Goal: Information Seeking & Learning: Learn about a topic

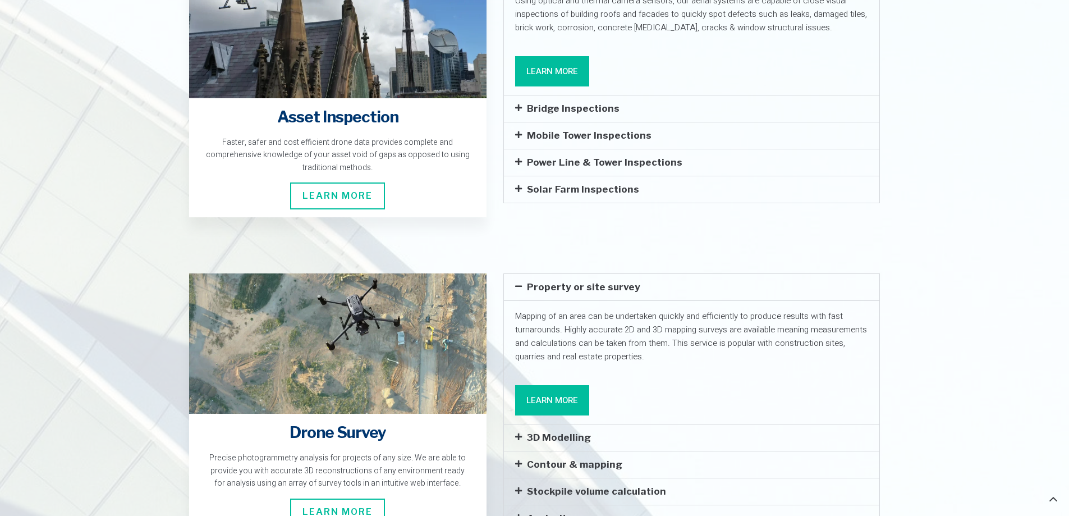
scroll to position [1852, 0]
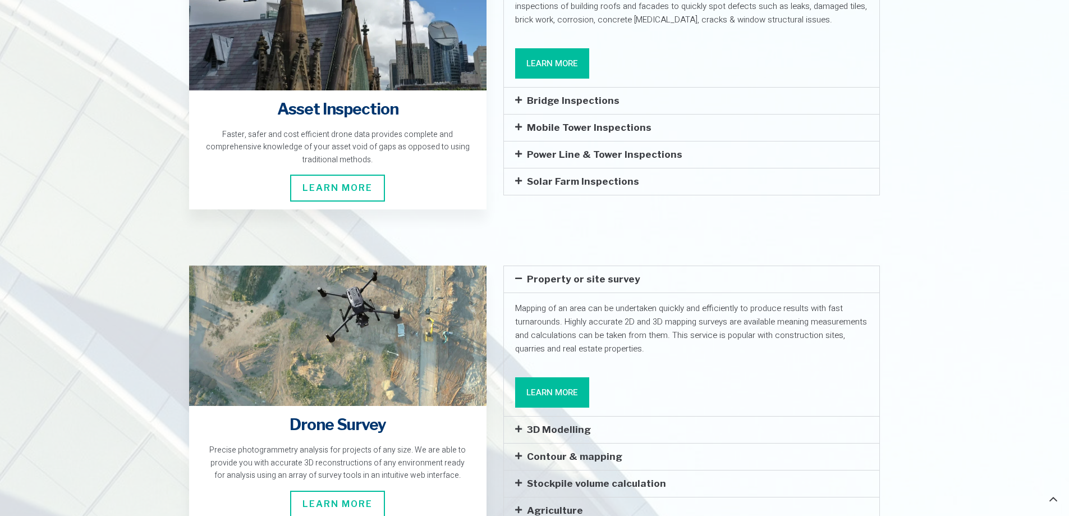
click at [519, 479] on icon at bounding box center [518, 483] width 7 height 8
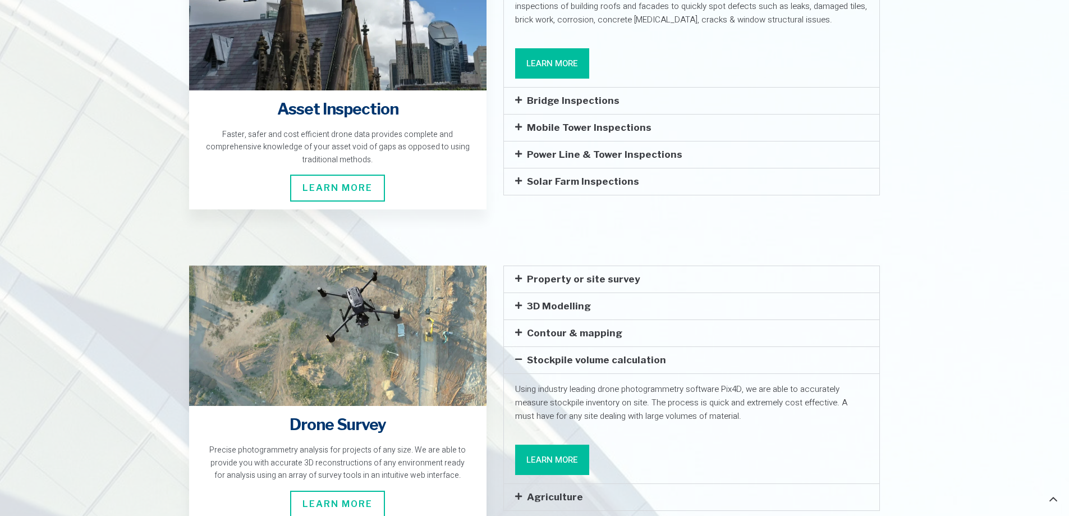
click at [517, 328] on icon at bounding box center [518, 332] width 7 height 8
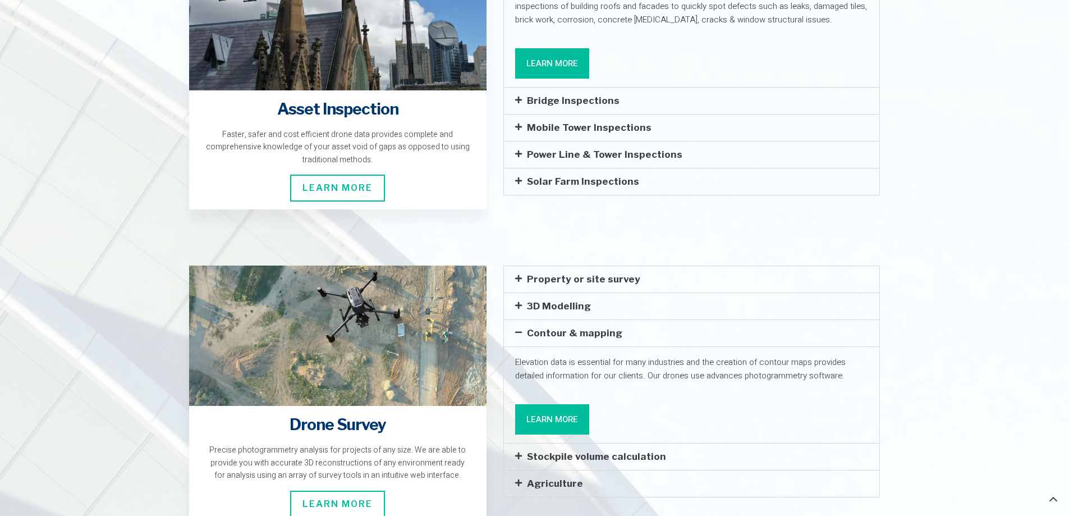
drag, startPoint x: 835, startPoint y: 329, endPoint x: 716, endPoint y: 329, distance: 118.4
click at [716, 355] on p "Elevation data is essential for many industries and the creation of contour map…" at bounding box center [691, 368] width 353 height 27
click at [570, 404] on link "Learn More" at bounding box center [552, 419] width 74 height 30
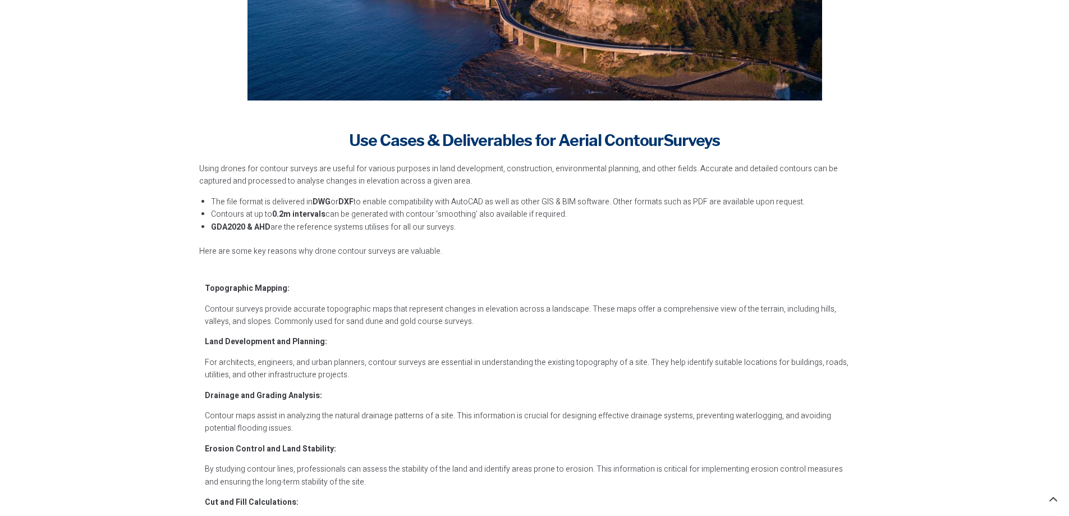
scroll to position [898, 0]
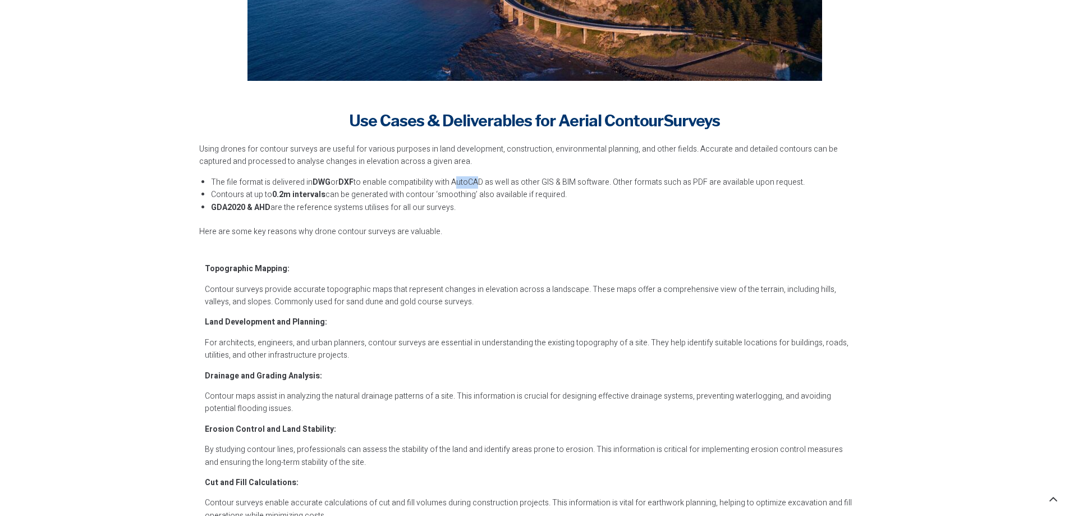
drag, startPoint x: 453, startPoint y: 182, endPoint x: 474, endPoint y: 182, distance: 20.2
click at [474, 182] on li "The file format is delivered in DWG or DXF to enable compatibility with AutoCAD…" at bounding box center [540, 182] width 659 height 12
drag, startPoint x: 561, startPoint y: 179, endPoint x: 594, endPoint y: 182, distance: 33.8
click at [594, 182] on li "The file format is delivered in DWG or DXF to enable compatibility with AutoCAD…" at bounding box center [540, 182] width 659 height 12
click at [616, 221] on div "Using drones for contour surveys are useful for various purposes in land develo…" at bounding box center [534, 190] width 671 height 95
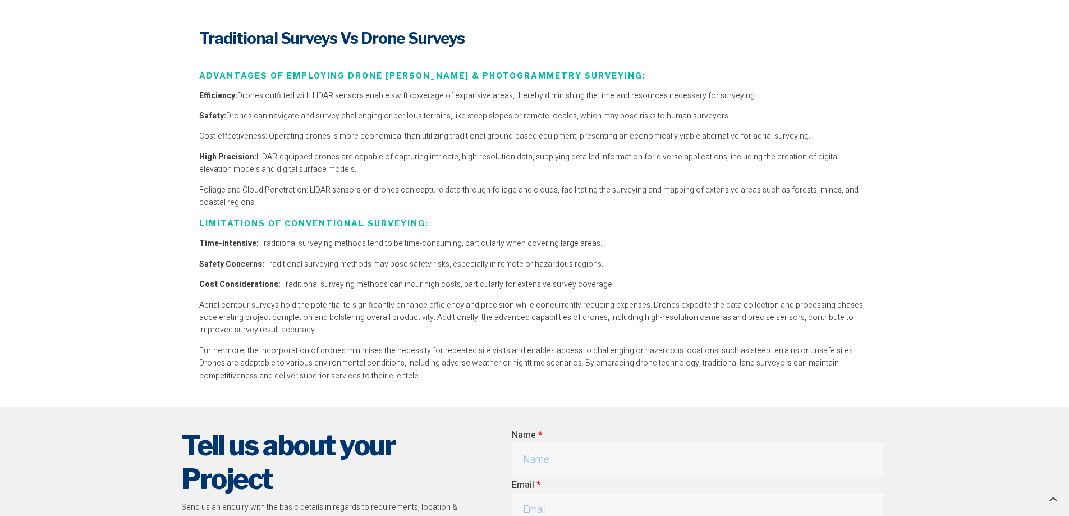
scroll to position [2245, 0]
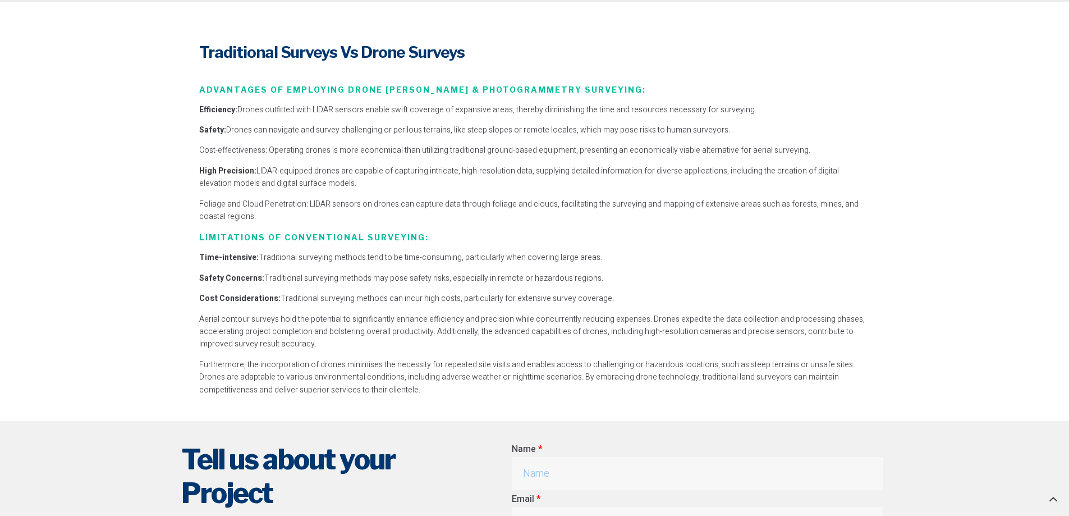
click at [256, 256] on p "Time-intensive: Traditional surveying methods tend to be time-consuming, partic…" at bounding box center [534, 257] width 671 height 12
drag, startPoint x: 260, startPoint y: 255, endPoint x: 368, endPoint y: 255, distance: 107.2
click at [368, 255] on p "Time-intensive: Traditional surveying methods tend to be time-consuming, partic…" at bounding box center [534, 257] width 671 height 12
click at [346, 281] on p "Safety Concerns: Traditional surveying methods may pose safety risks, especiall…" at bounding box center [534, 278] width 671 height 12
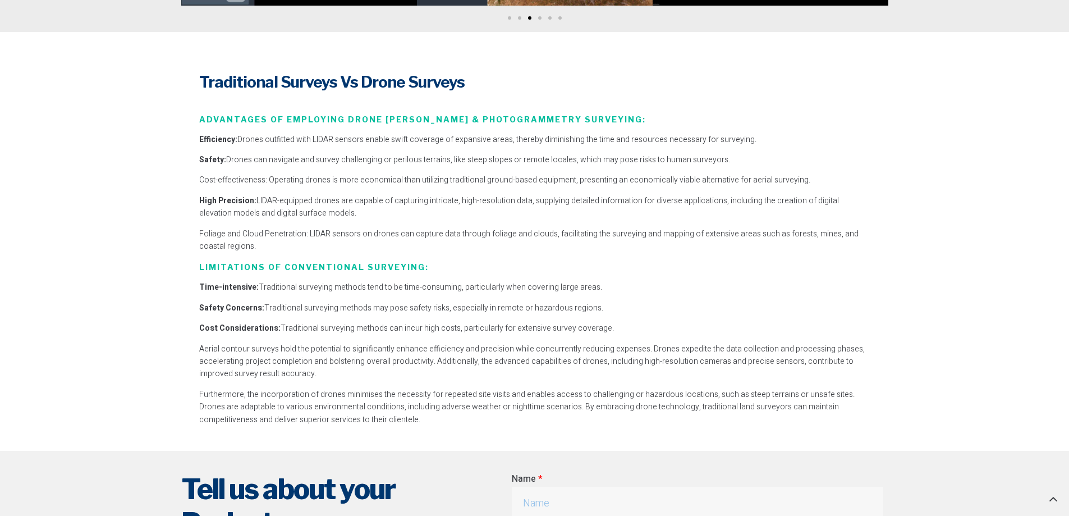
scroll to position [2189, 0]
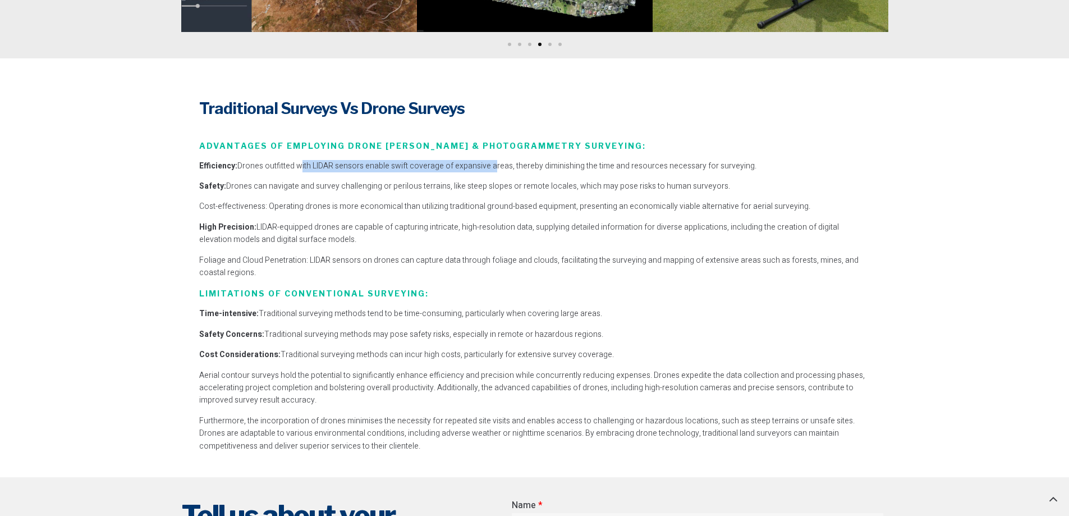
drag, startPoint x: 295, startPoint y: 165, endPoint x: 489, endPoint y: 172, distance: 194.3
click at [489, 172] on p "Efficiency: Drones outfitted with LIDAR sensors enable swift coverage of expans…" at bounding box center [534, 166] width 671 height 12
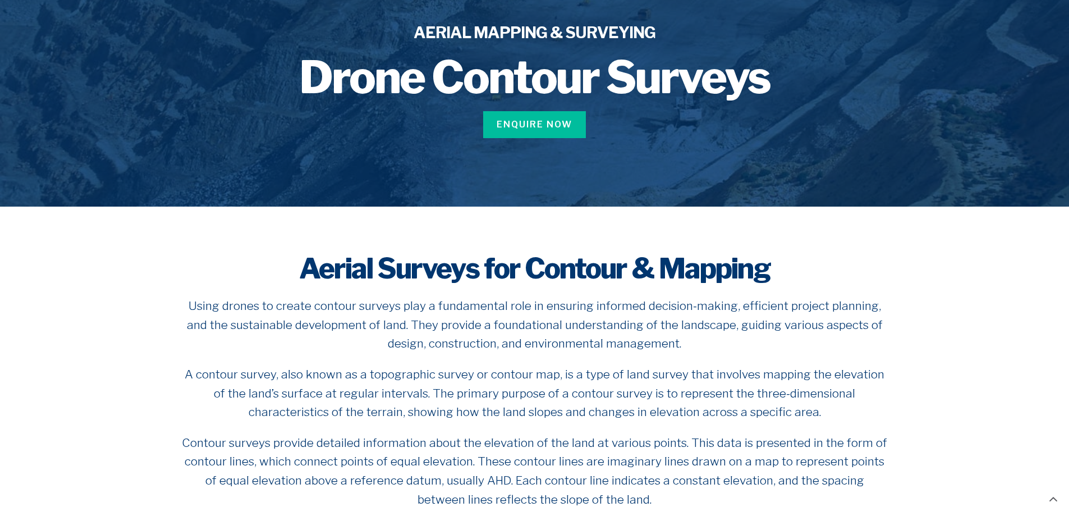
scroll to position [0, 0]
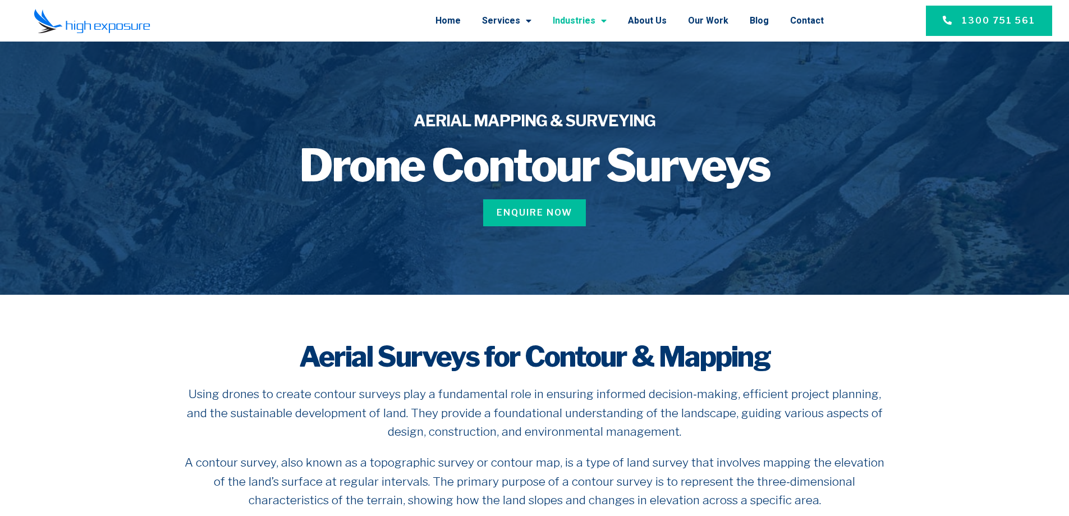
click at [607, 20] on span "Menu" at bounding box center [600, 21] width 11 height 20
click at [461, 19] on link "Home" at bounding box center [447, 20] width 25 height 29
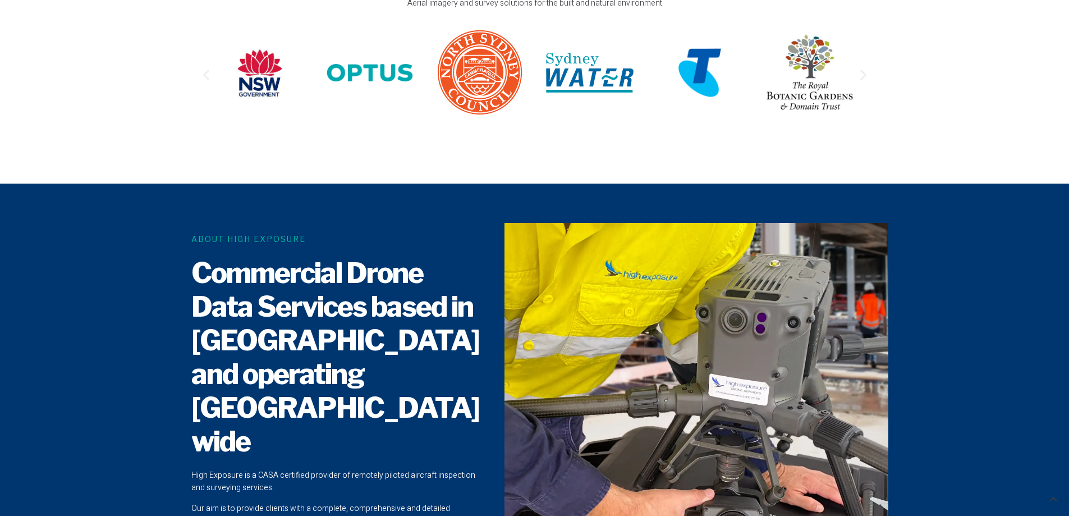
scroll to position [449, 0]
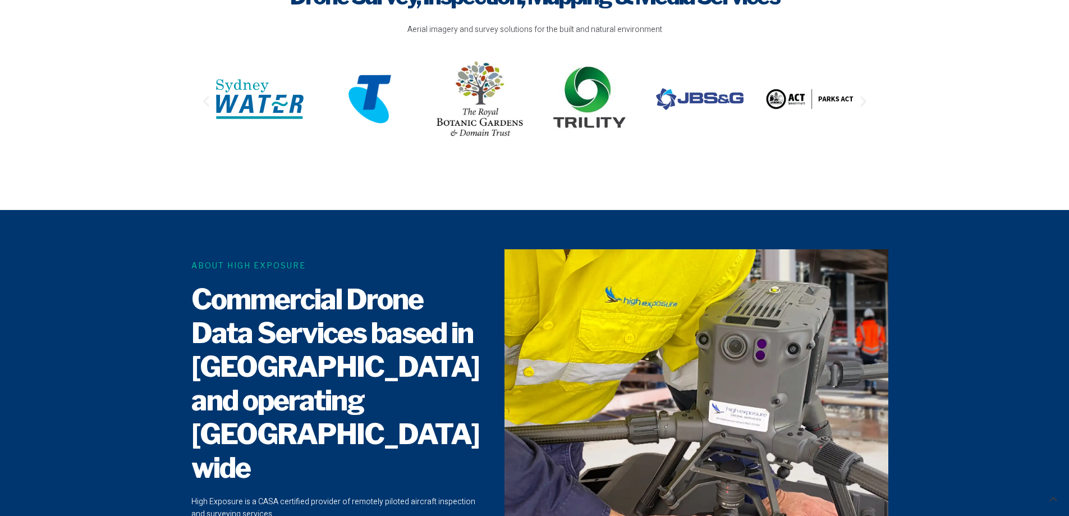
click at [865, 100] on icon "Next slide" at bounding box center [863, 101] width 14 height 14
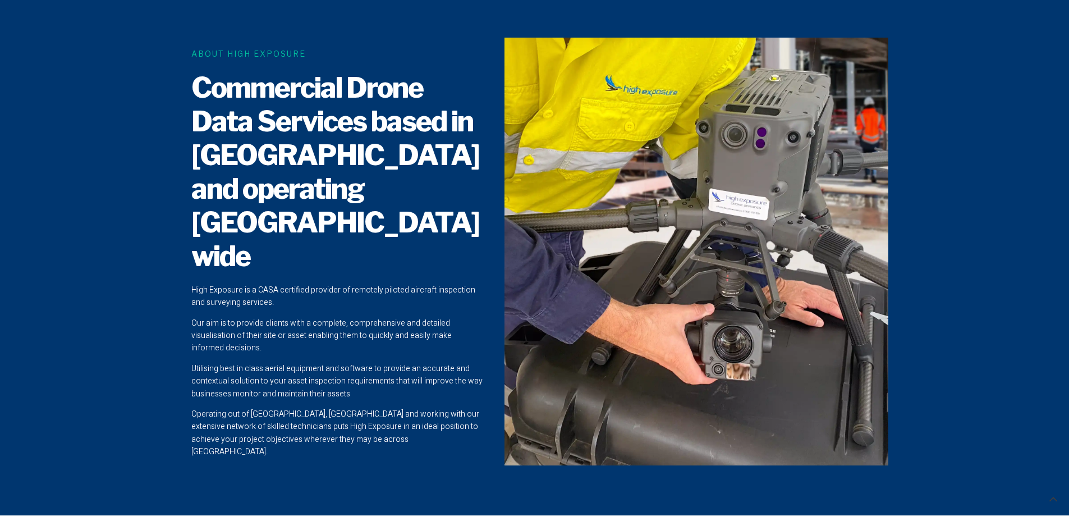
scroll to position [673, 0]
